Goal: Communication & Community: Answer question/provide support

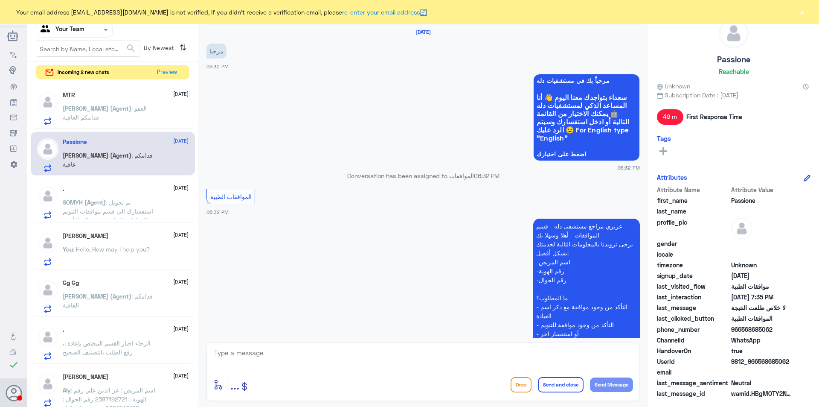
scroll to position [404, 0]
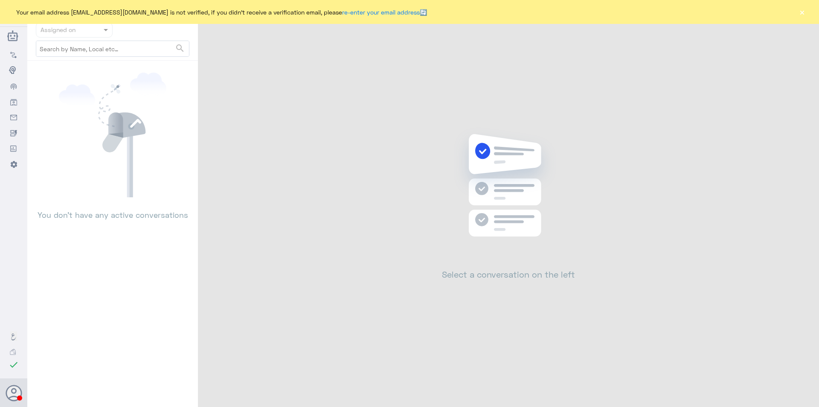
click at [804, 13] on button "×" at bounding box center [802, 12] width 9 height 9
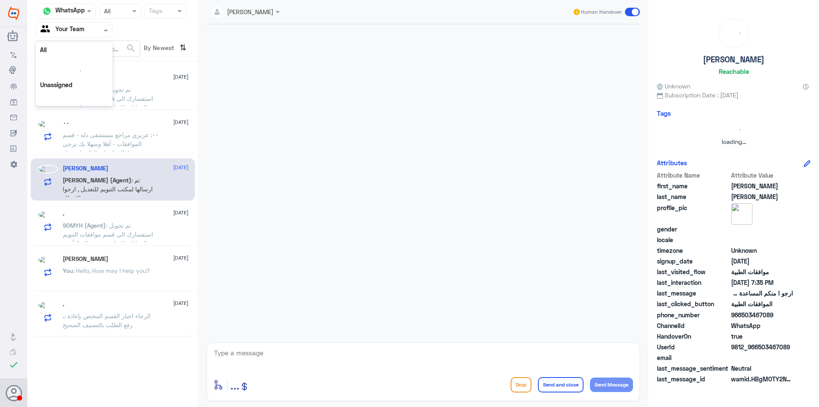
click at [93, 26] on div at bounding box center [74, 30] width 76 height 10
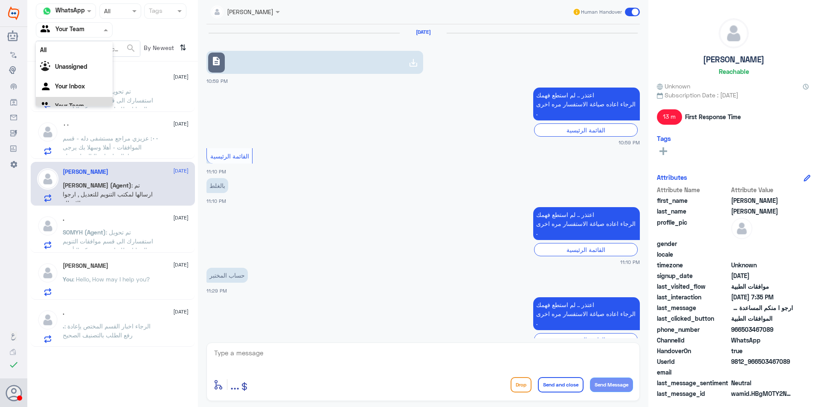
scroll to position [620, 0]
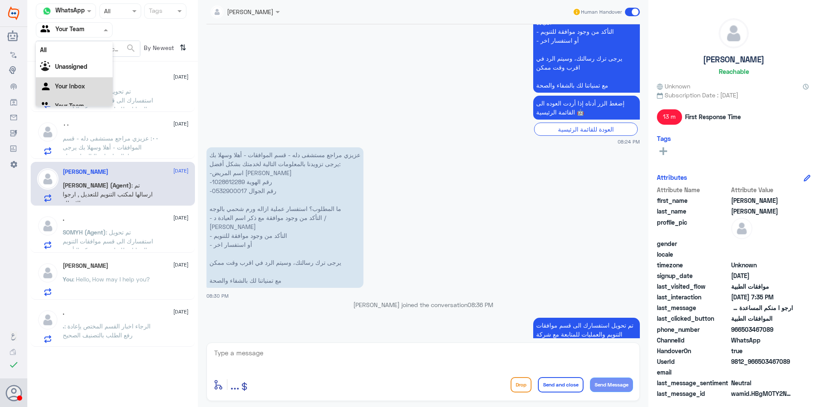
click at [78, 90] on div "Your Inbox" at bounding box center [74, 87] width 77 height 20
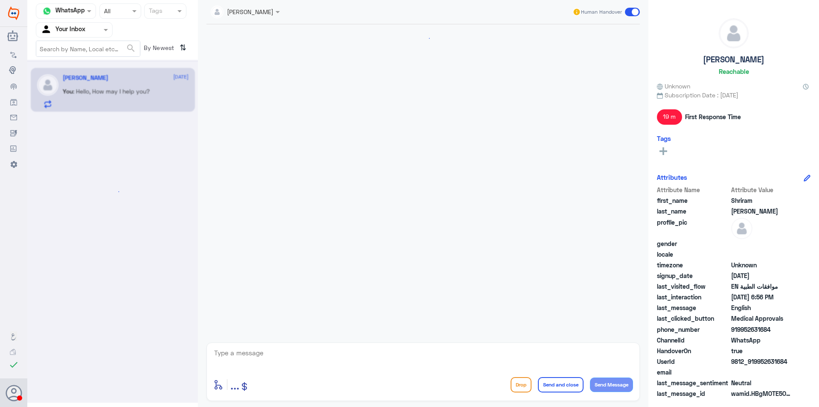
scroll to position [371, 0]
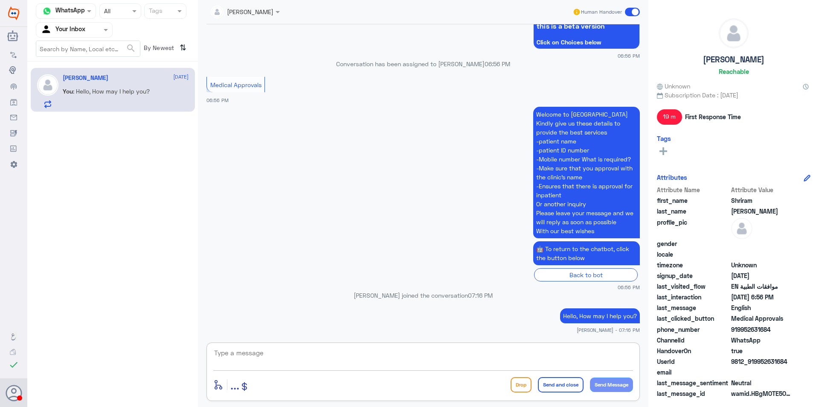
click at [385, 349] on textarea at bounding box center [423, 357] width 420 height 21
type textarea "t"
click at [277, 353] on textarea "Thank you for conacting us" at bounding box center [423, 357] width 420 height 21
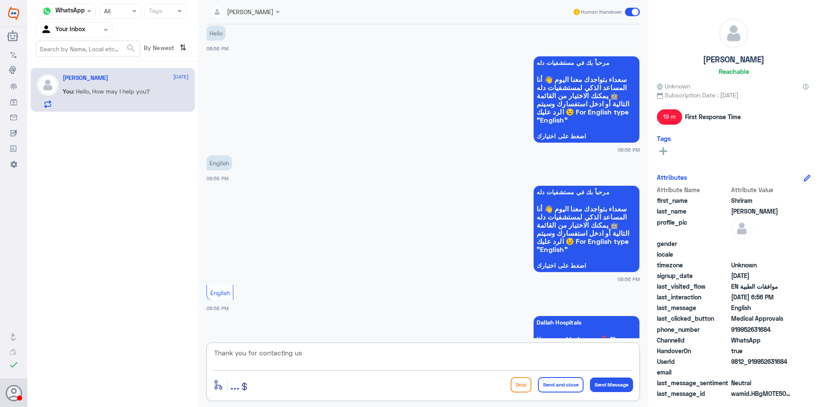
scroll to position [0, 0]
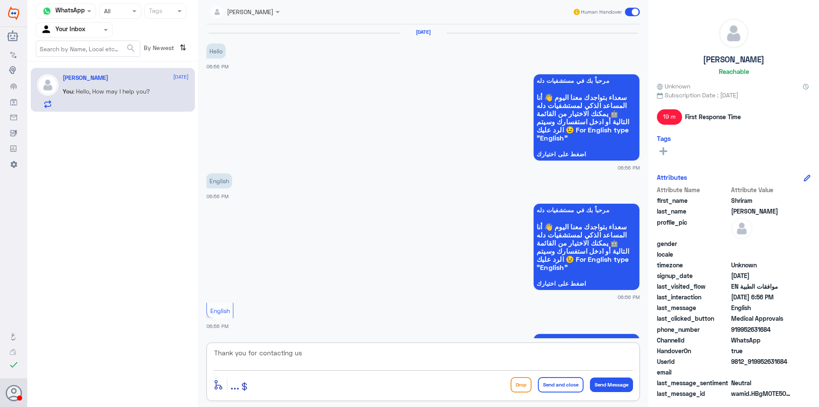
type textarea "Thank you for contacting us"
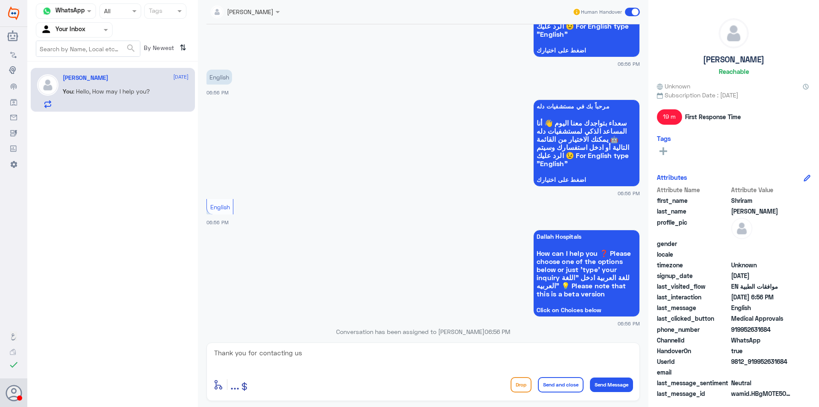
scroll to position [371, 0]
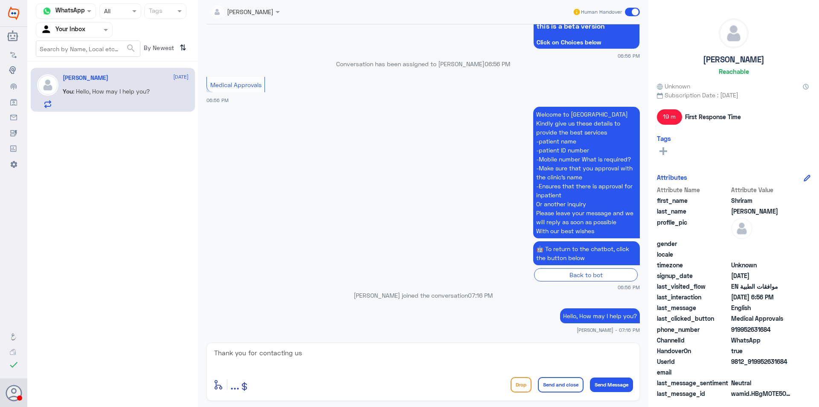
click at [547, 381] on button "Send and close" at bounding box center [561, 384] width 46 height 15
